Goal: Find specific page/section: Find specific page/section

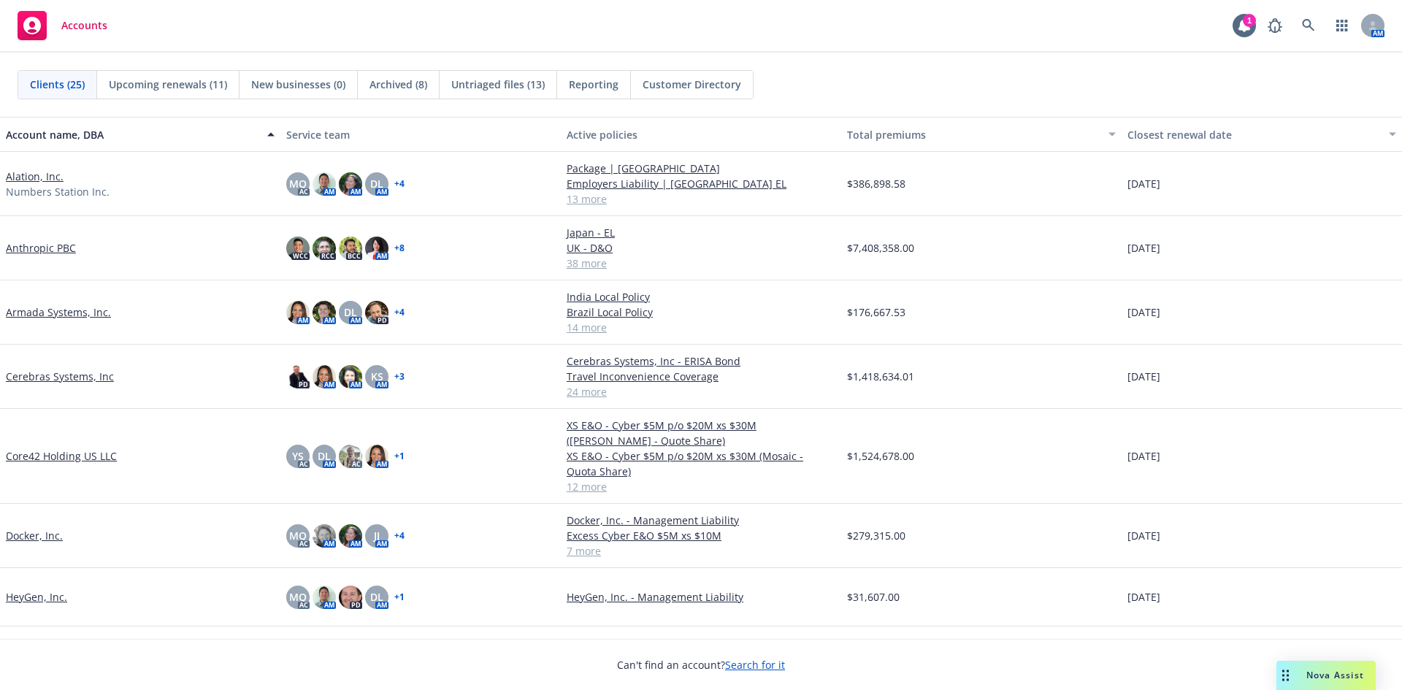
scroll to position [73, 0]
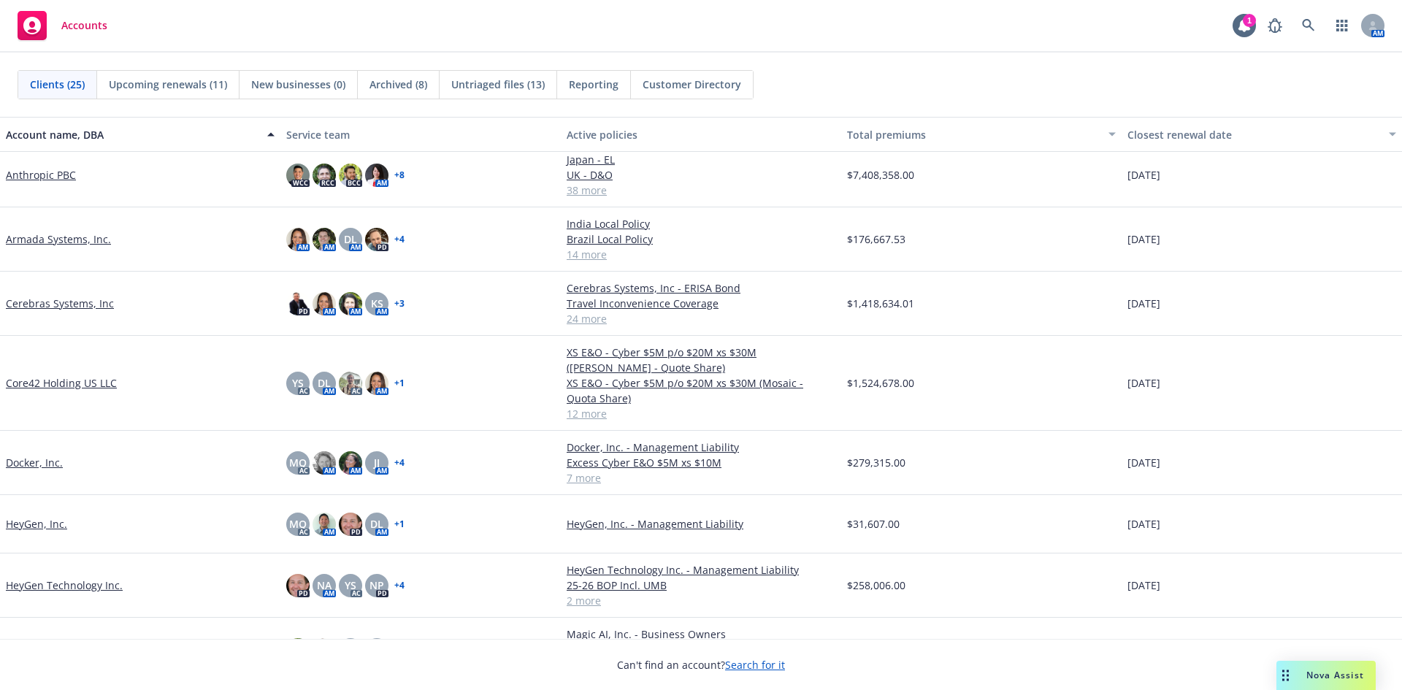
drag, startPoint x: 848, startPoint y: 31, endPoint x: 987, endPoint y: 23, distance: 138.9
click at [848, 31] on div "Accounts 1 AM" at bounding box center [701, 26] width 1402 height 53
click at [1321, 25] on link at bounding box center [1308, 25] width 29 height 29
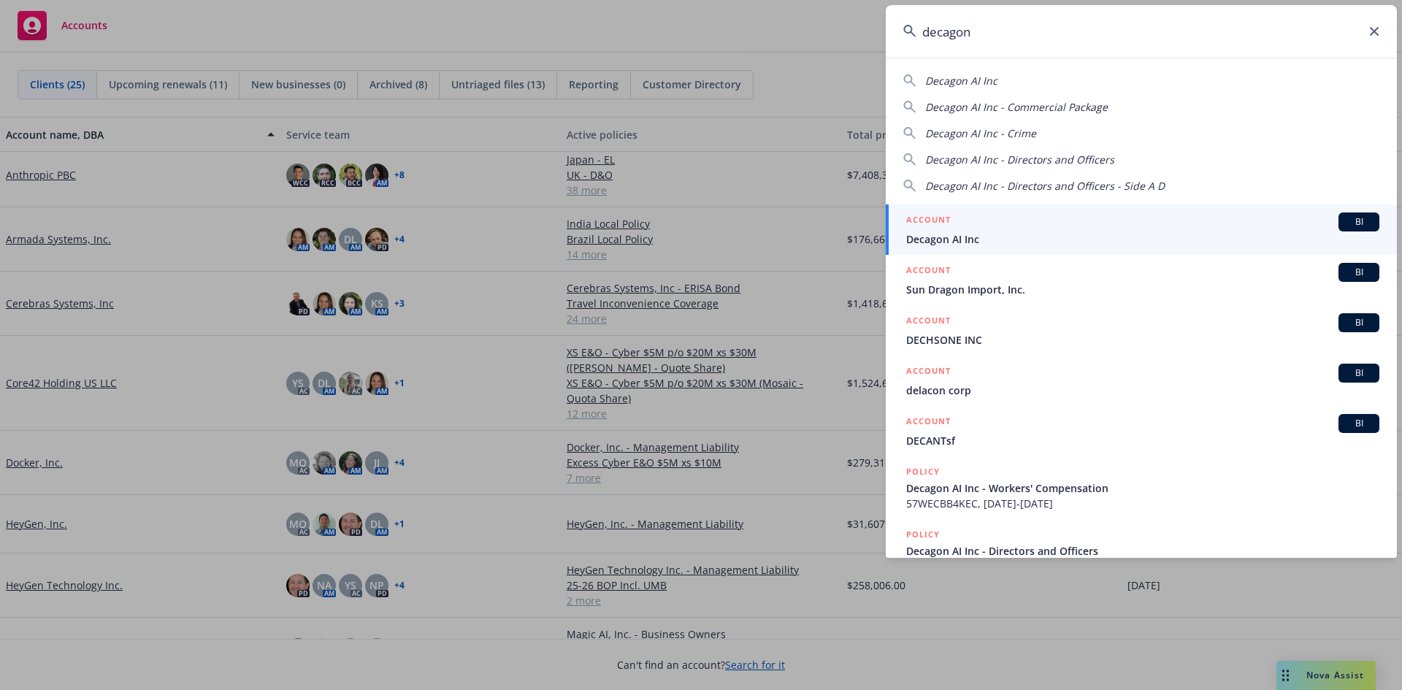
type input "decagon"
click at [1053, 221] on div "ACCOUNT BI" at bounding box center [1142, 221] width 473 height 19
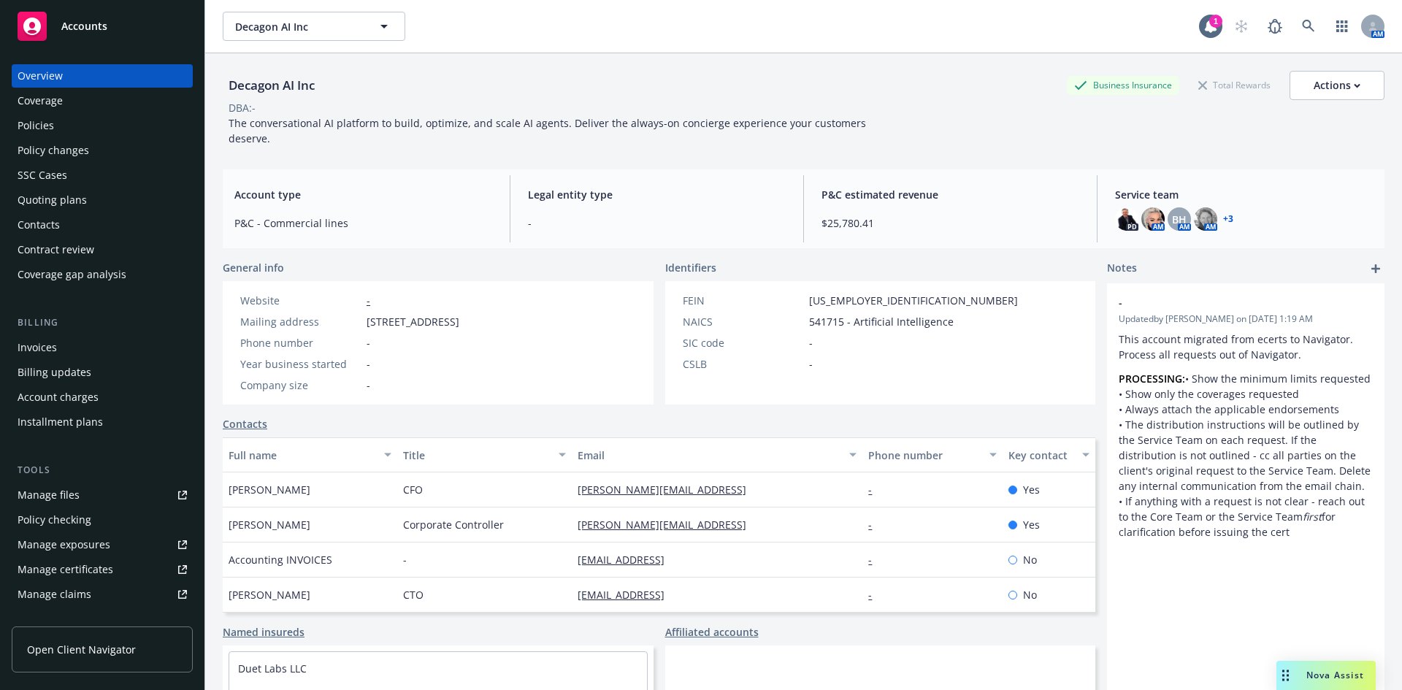
click at [27, 128] on div "Policies" at bounding box center [36, 125] width 37 height 23
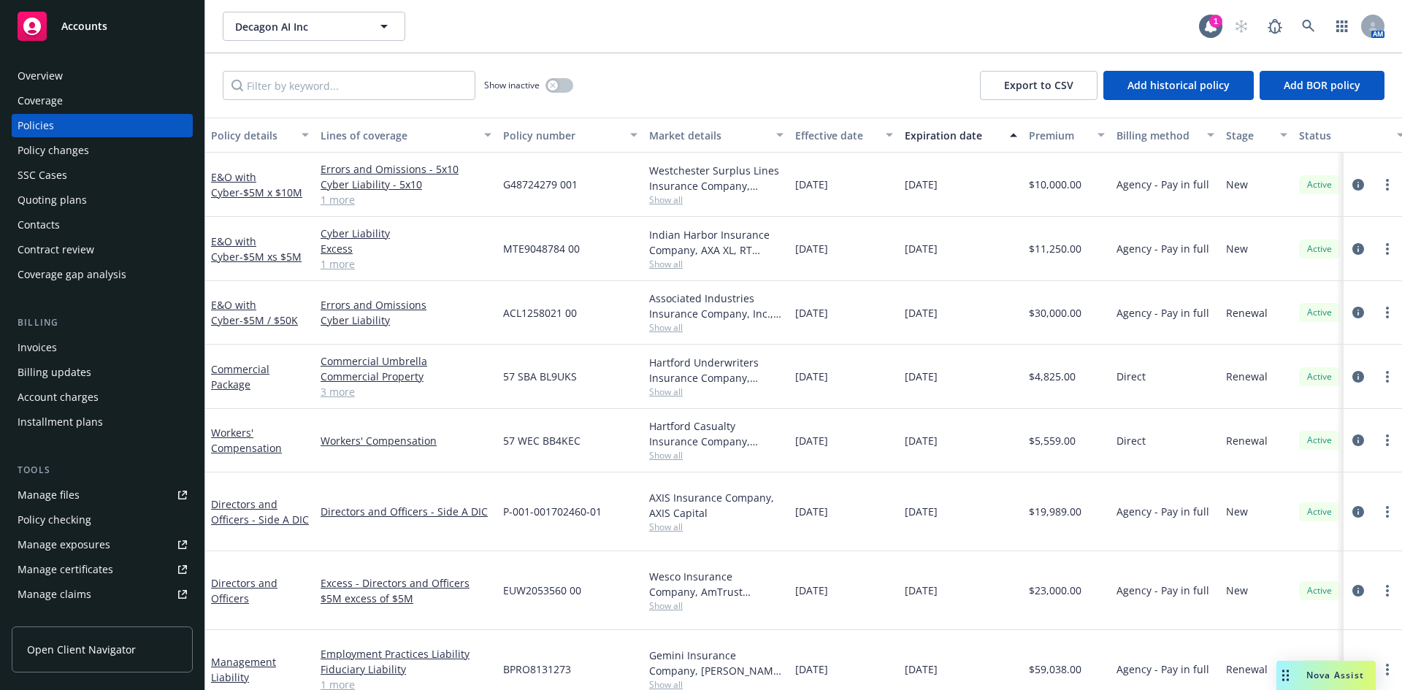
click at [48, 348] on div "Invoices" at bounding box center [37, 347] width 39 height 23
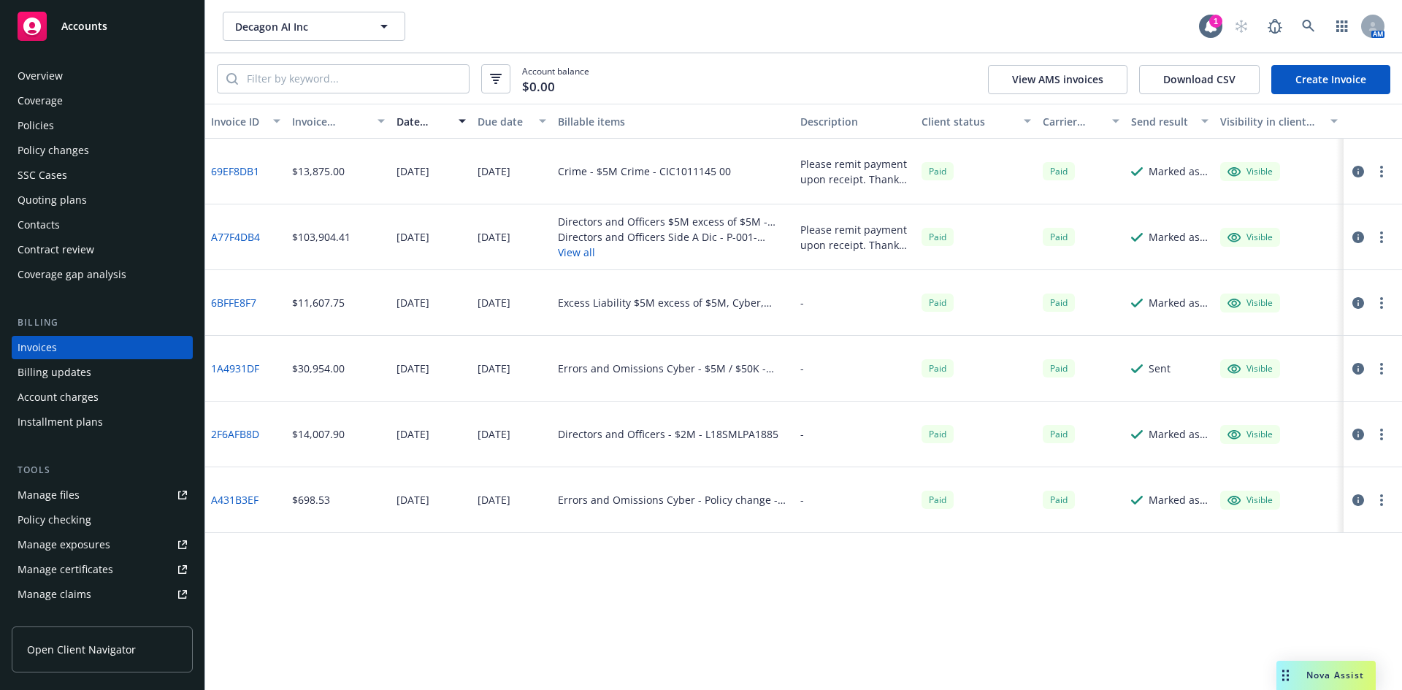
click at [67, 73] on div "Overview" at bounding box center [102, 75] width 169 height 23
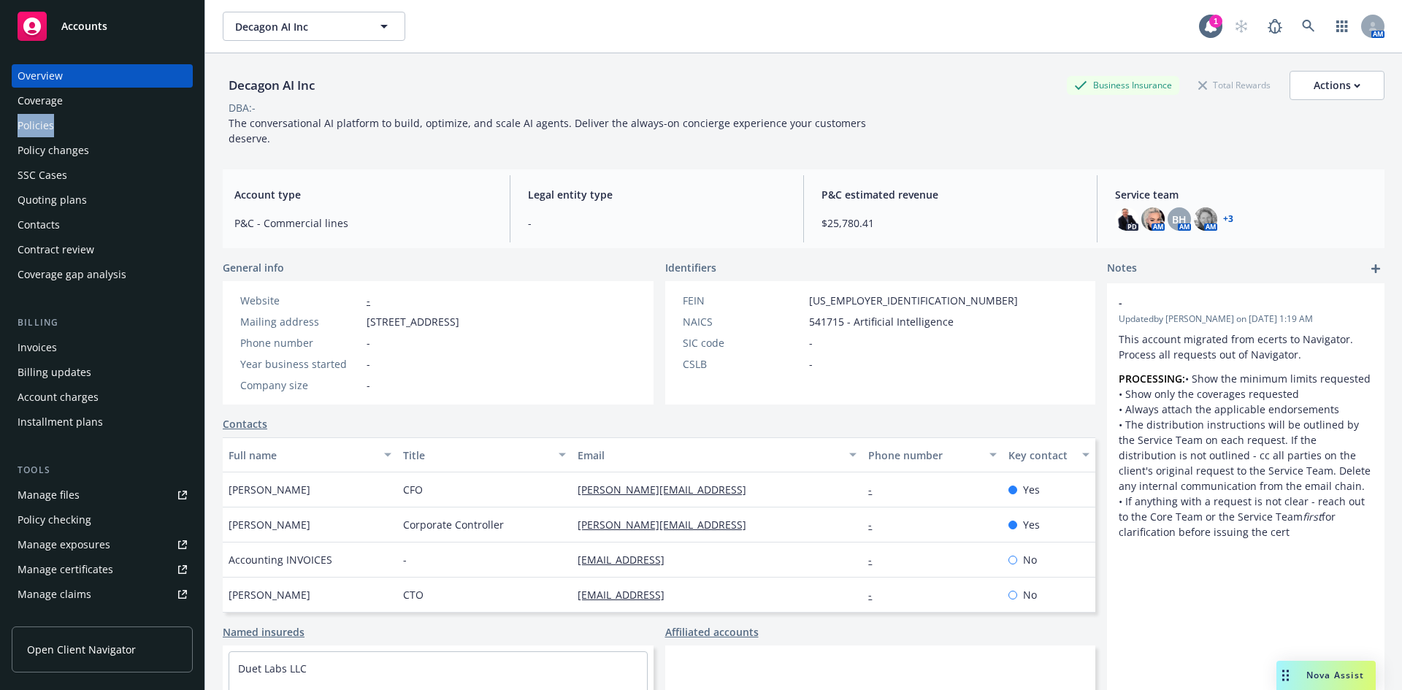
click at [60, 112] on div "Overview Coverage Policies Policy changes SSC Cases Quoting plans Contacts Cont…" at bounding box center [102, 175] width 181 height 222
click at [65, 131] on div "Policies" at bounding box center [102, 125] width 169 height 23
